Goal: Task Accomplishment & Management: Complete application form

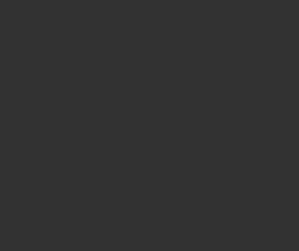
select select "3"
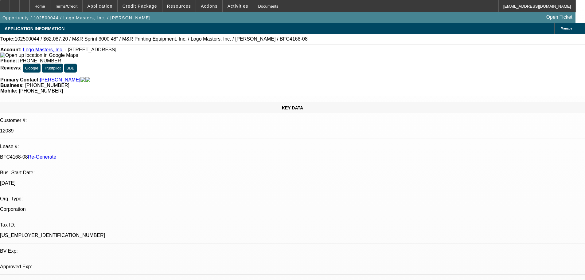
select select "0"
select select "0.1"
select select "4"
click at [253, 4] on div "Documents" at bounding box center [268, 6] width 30 height 12
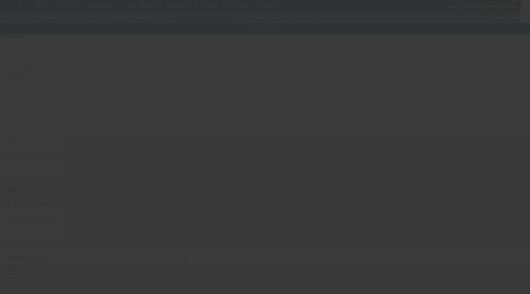
type input "M&R"
type input "Sprint 3000 48""
radio input "true"
type input "1900A S Jefferson Ave"
type input "Saint Louis"
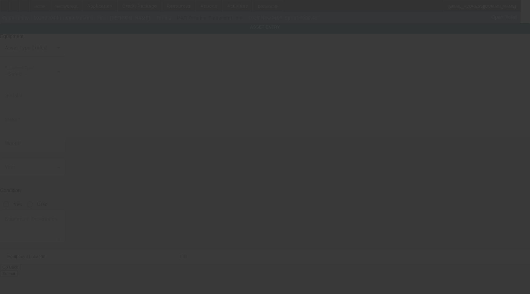
type input "63104"
type input "Saint Louis City"
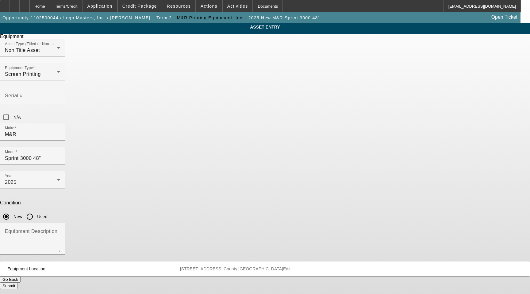
drag, startPoint x: 0, startPoint y: 56, endPoint x: 76, endPoint y: 61, distance: 76.3
click at [78, 62] on div at bounding box center [265, 147] width 530 height 294
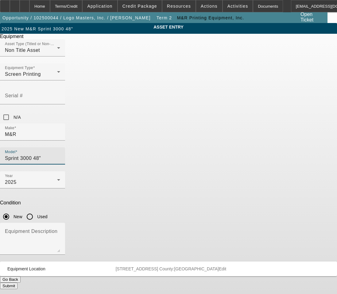
click at [60, 155] on input "Sprint 3000 48"" at bounding box center [32, 158] width 55 height 7
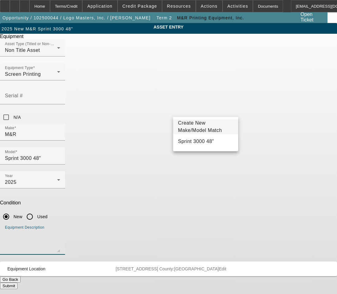
click at [60, 230] on textarea "Equipment Description" at bounding box center [32, 241] width 55 height 22
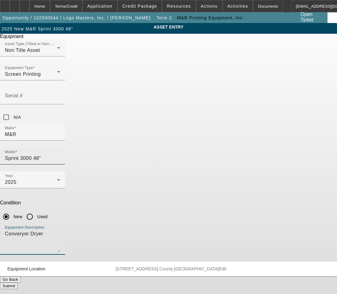
type textarea "Converyor Dryer"
click at [60, 147] on div "Model Sprint 3000 48"" at bounding box center [32, 155] width 55 height 17
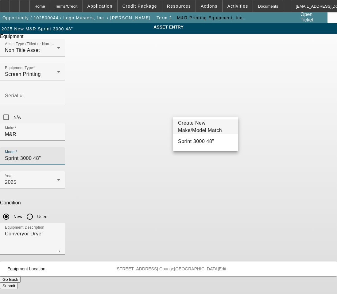
click at [60, 155] on input "Sprint 3000 48"" at bounding box center [32, 158] width 55 height 7
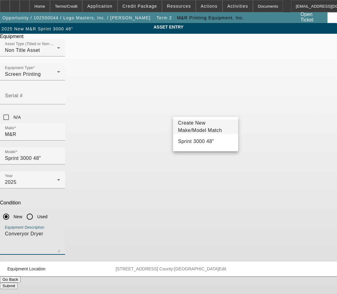
click at [60, 230] on textarea "Converyor Dryer" at bounding box center [32, 241] width 55 height 22
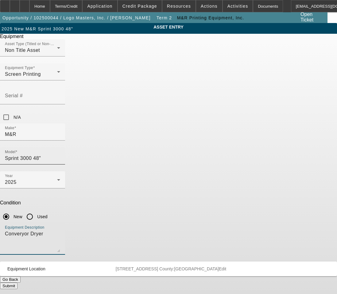
click at [60, 147] on div "Model Sprint 3000 48"" at bounding box center [32, 155] width 55 height 17
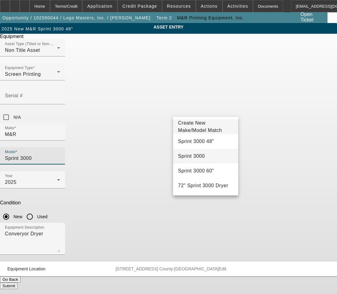
type input "Sprint 3000"
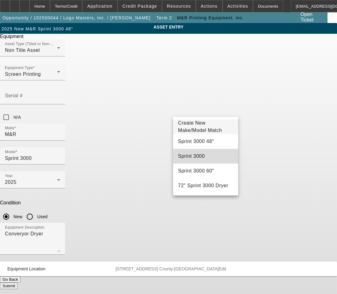
click at [211, 157] on mat-option "Sprint 3000" at bounding box center [205, 156] width 65 height 15
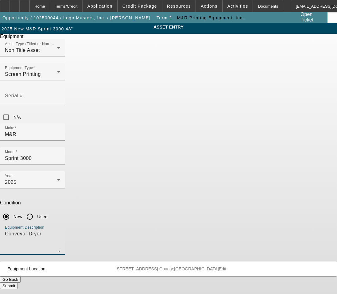
click at [60, 230] on textarea "Conveyor Dryer" at bounding box center [32, 241] width 55 height 22
click at [60, 230] on textarea "Conveyor Dryer 48" Wide, 8' Heat, 8' Infeed, 8' Outfeed And all Crating" at bounding box center [32, 241] width 55 height 22
click at [60, 230] on textarea "Conveyor Dryer 48" Wide, 8' Heat, 8' Infeed, 8' Outfeed includes all options, a…" at bounding box center [32, 241] width 55 height 22
click at [60, 230] on textarea "Conveyor Dryer 48" Wide, 8' Heat, 8' Infeed, 8' Outfeed Includes all options, a…" at bounding box center [32, 241] width 55 height 22
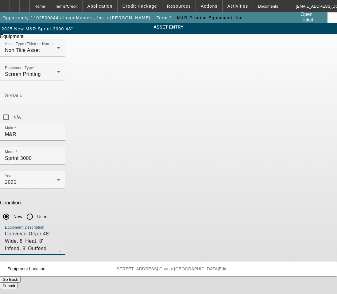
click at [60, 230] on textarea "Conveyor Dryer 48" Wide, 8' Heat, 8' Infeed, 8' Outfeed Includes All options, a…" at bounding box center [32, 241] width 55 height 22
drag, startPoint x: 121, startPoint y: 165, endPoint x: 184, endPoint y: 84, distance: 102.6
click at [60, 230] on textarea "Conveyor Dryer 48" Wide, 8' Heat, 8' Infeed, 8' Outfeed Includes All Options, a…" at bounding box center [32, 241] width 55 height 22
click at [60, 230] on textarea "Conveyor Dryer 48" Wide, 8' Heat, 8' Infeed, 8' Outfeed Includes All Options, A…" at bounding box center [32, 241] width 55 height 22
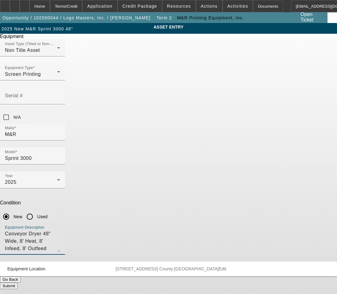
type textarea "Conveyor Dryer 48" Wide, 8' Heat, 8' Infeed, 8' Outfeed Includes All Options, A…"
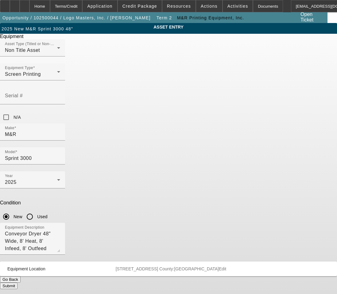
click at [17, 283] on button "Submit" at bounding box center [8, 286] width 17 height 6
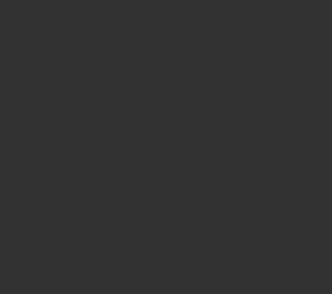
select select "3"
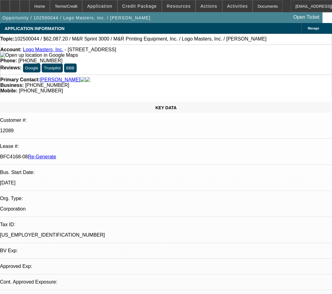
select select "0"
select select "0.1"
select select "4"
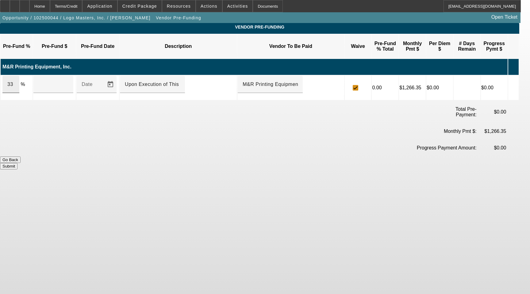
click at [19, 76] on div "33" at bounding box center [10, 84] width 17 height 17
drag, startPoint x: 21, startPoint y: 79, endPoint x: 50, endPoint y: 75, distance: 29.1
click at [14, 81] on input "33" at bounding box center [10, 84] width 7 height 7
type input "20488.78"
click at [54, 81] on input "20488.78" at bounding box center [53, 84] width 30 height 7
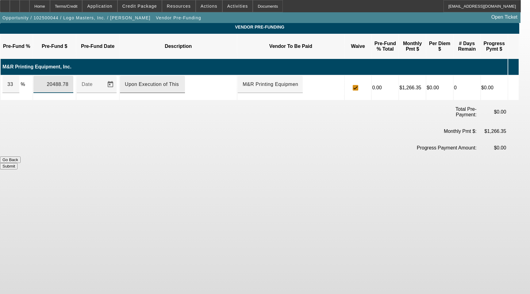
type input "33.0000064"
type input "$20,488.78"
click at [172, 81] on input "Upon Execution of This Agreement" at bounding box center [152, 84] width 55 height 7
click at [17, 163] on button "Submit" at bounding box center [8, 166] width 17 height 6
